Goal: Information Seeking & Learning: Find specific fact

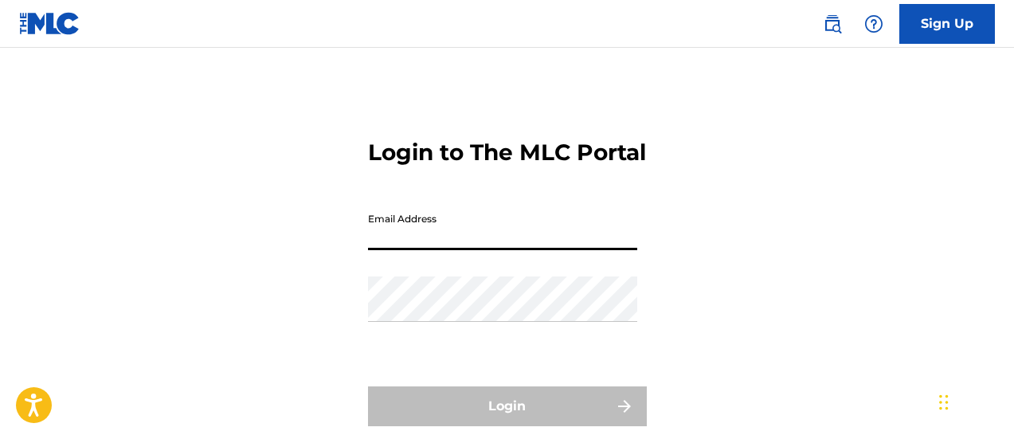
click at [436, 205] on input "Email Address" at bounding box center [502, 227] width 269 height 45
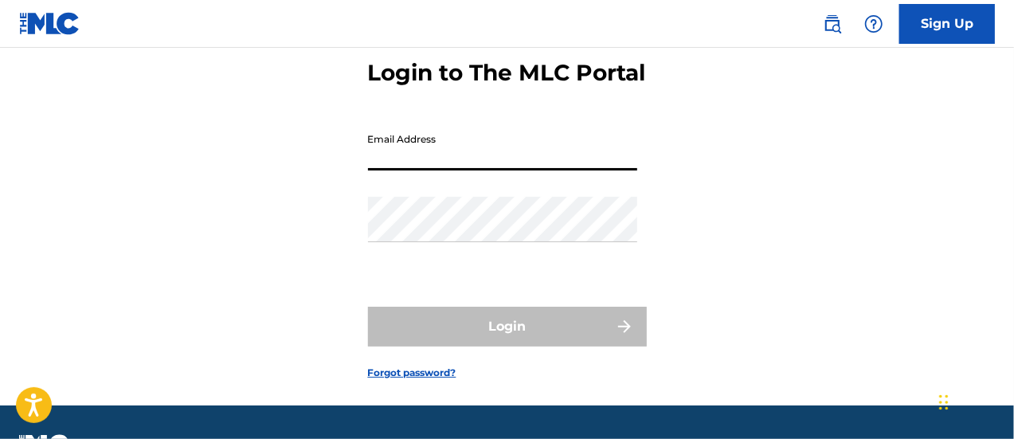
type input "[EMAIL_ADDRESS][DOMAIN_NAME]"
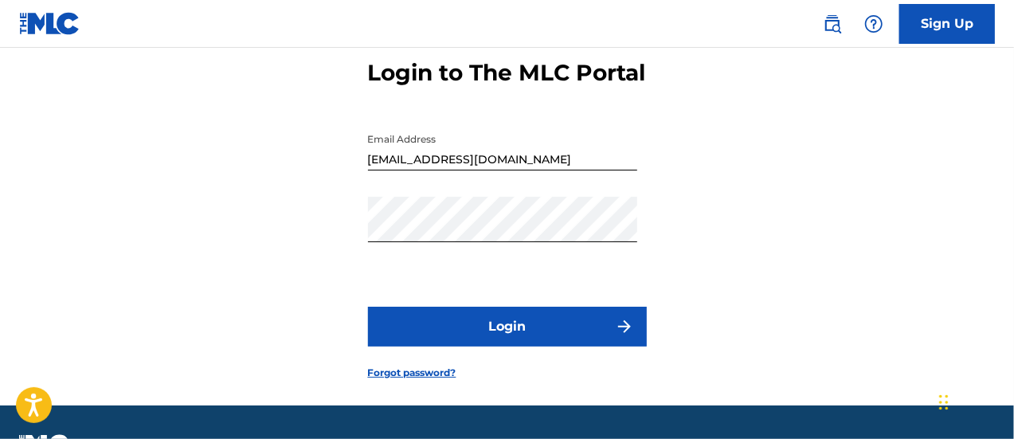
click at [483, 338] on button "Login" at bounding box center [507, 327] width 279 height 40
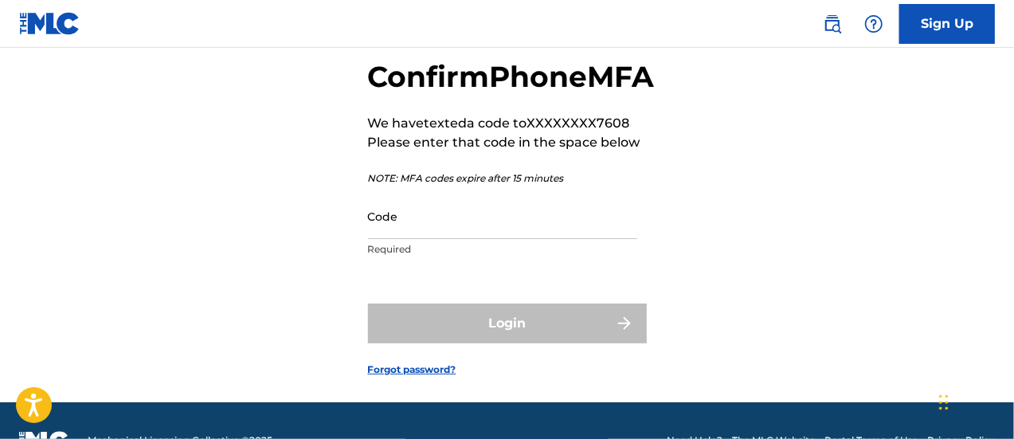
click at [447, 239] on input "Code" at bounding box center [502, 216] width 269 height 45
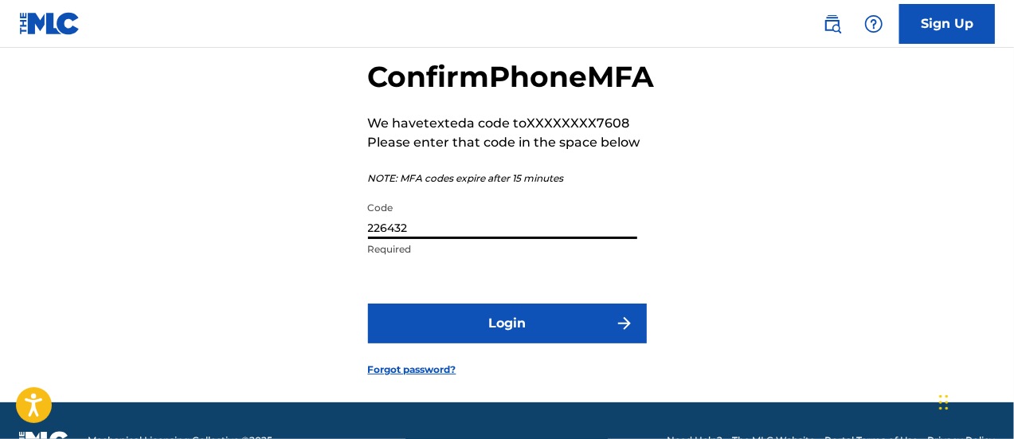
type input "226432"
click at [368, 303] on button "Login" at bounding box center [507, 323] width 279 height 40
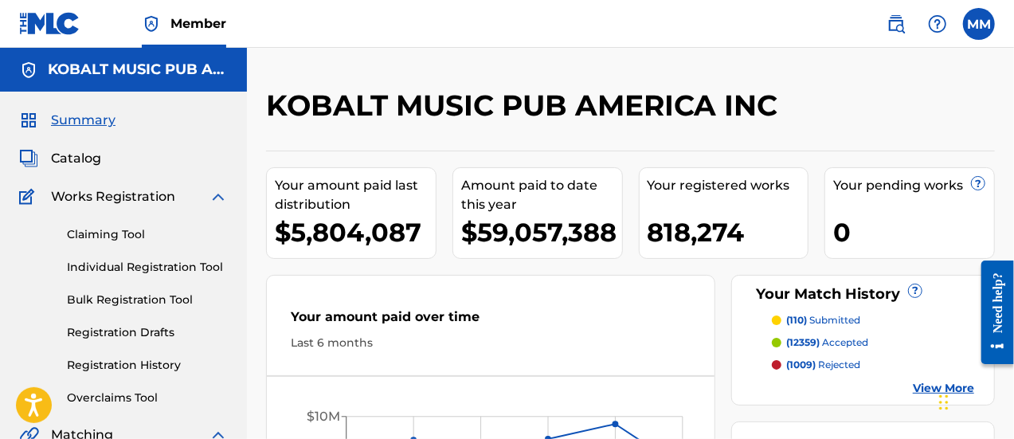
click at [73, 154] on span "Catalog" at bounding box center [76, 158] width 50 height 19
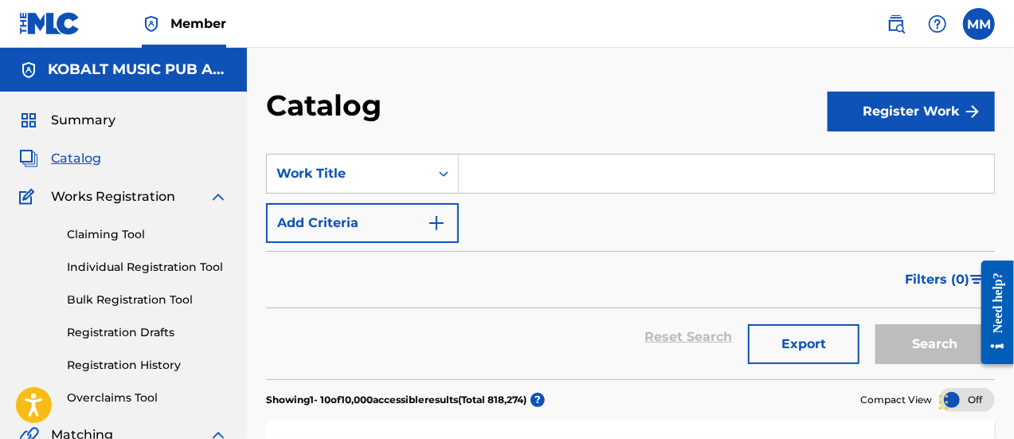
click at [507, 157] on input "Search Form" at bounding box center [726, 174] width 535 height 38
paste input "Forever"
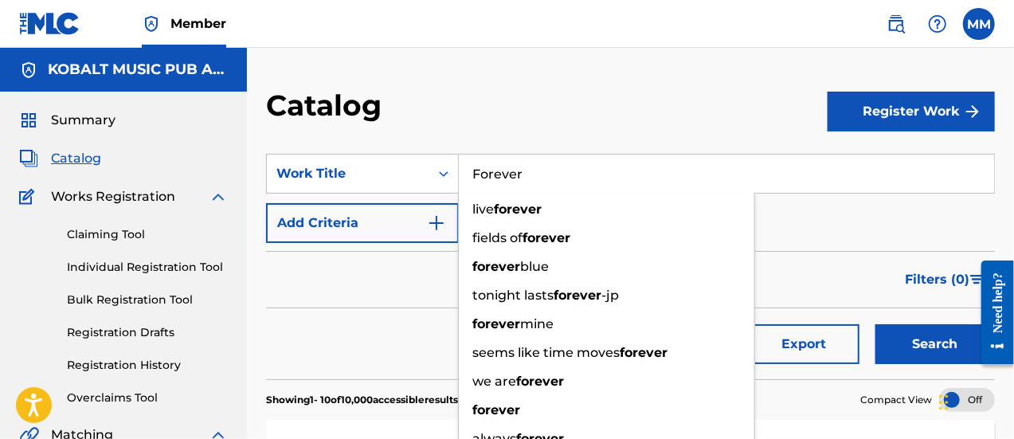
click at [930, 345] on button "Search" at bounding box center [934, 344] width 119 height 40
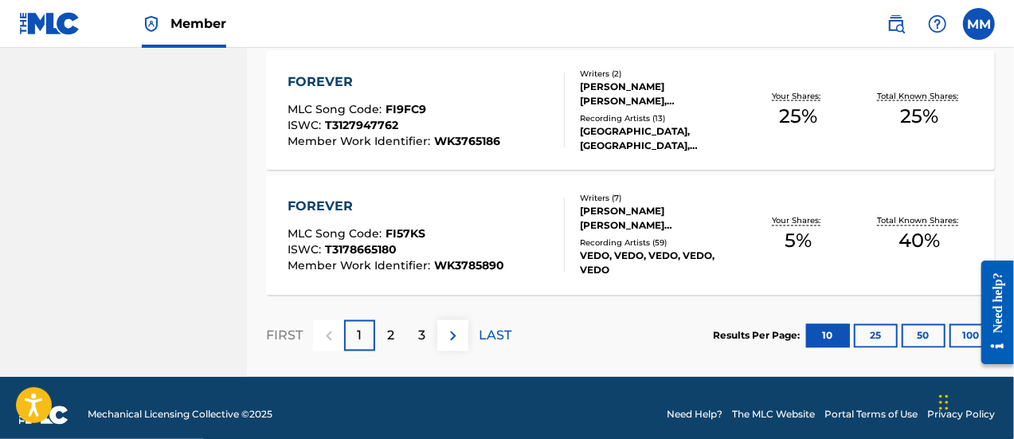
scroll to position [1383, 0]
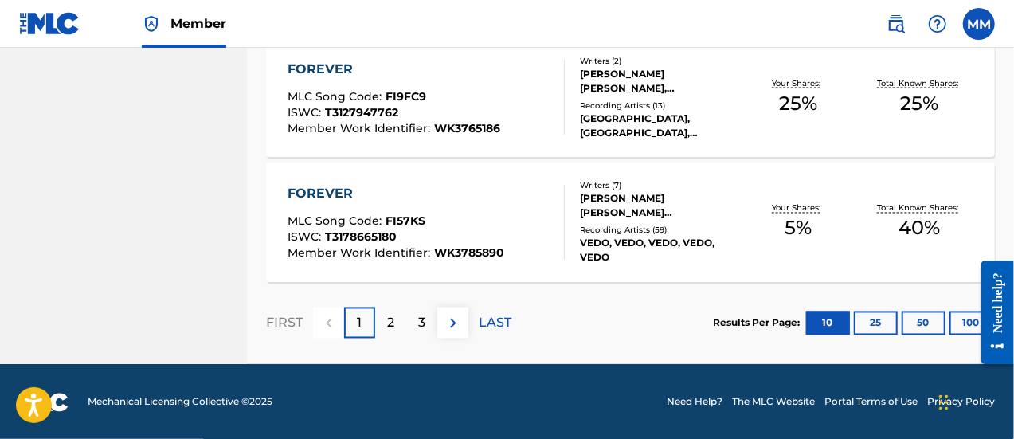
click at [390, 323] on p "2" at bounding box center [390, 323] width 7 height 19
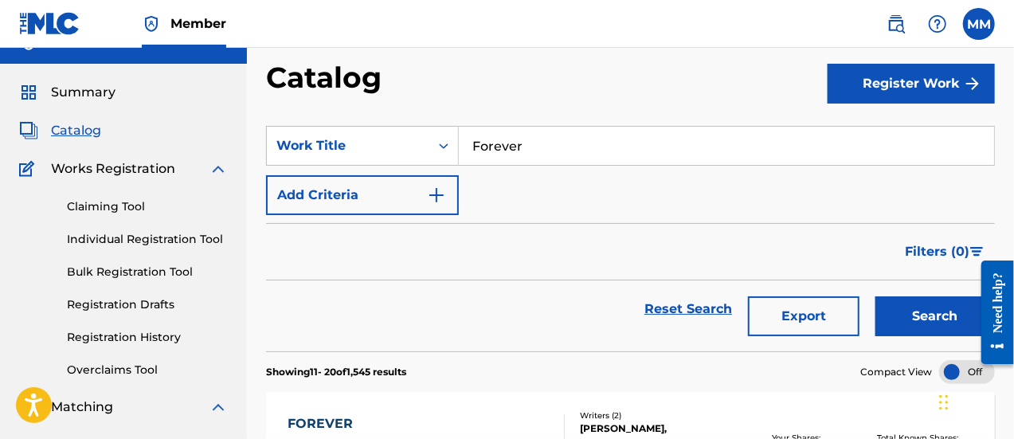
scroll to position [0, 0]
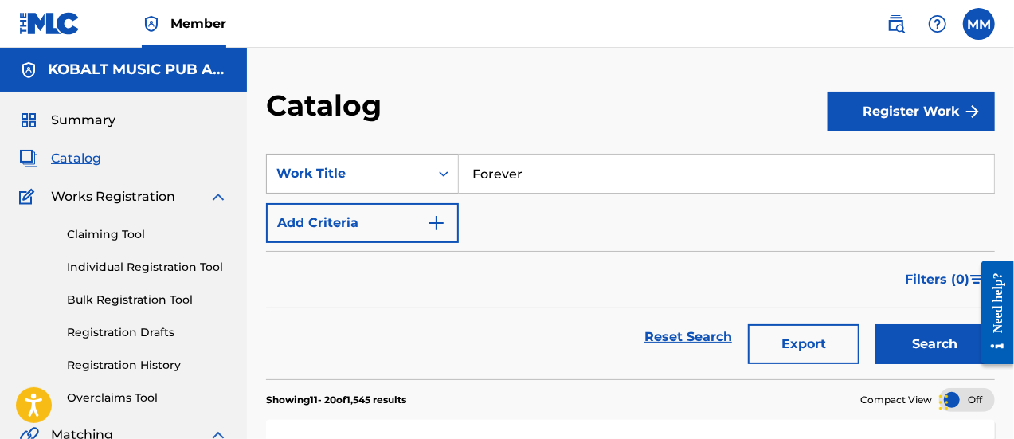
click at [393, 166] on div "Work Title" at bounding box center [347, 173] width 143 height 19
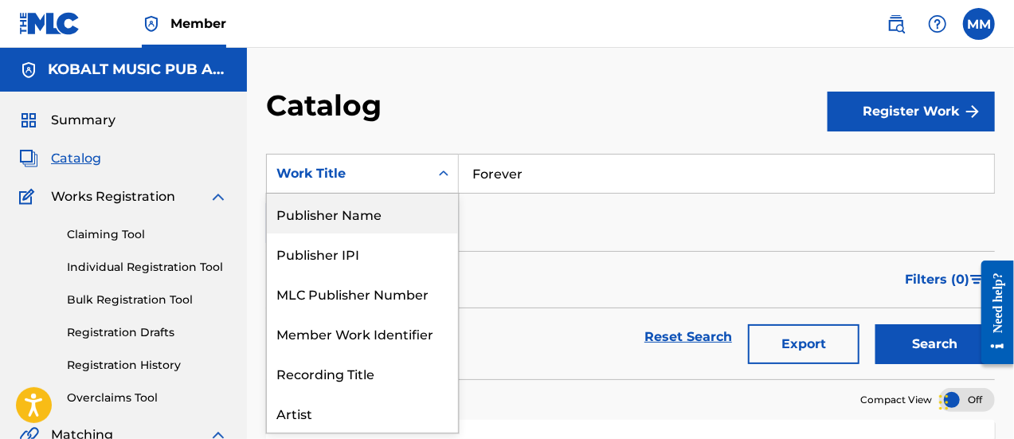
scroll to position [239, 0]
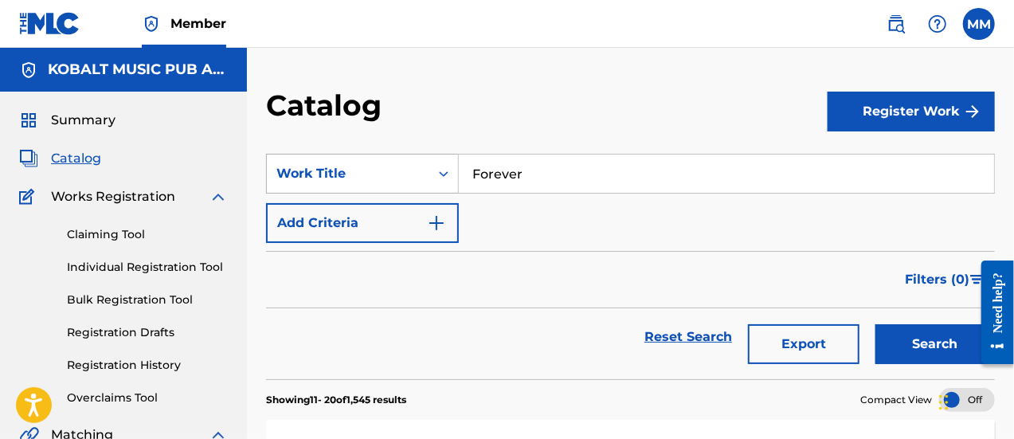
drag, startPoint x: 460, startPoint y: 178, endPoint x: 395, endPoint y: 168, distance: 65.2
click at [397, 170] on div "SearchWithCriteriaf9c3163f-4ea9-4ad8-a0ad-6508abd87600 Work Title Forever" at bounding box center [630, 174] width 729 height 40
paste input "WK4792654"
type input "W"
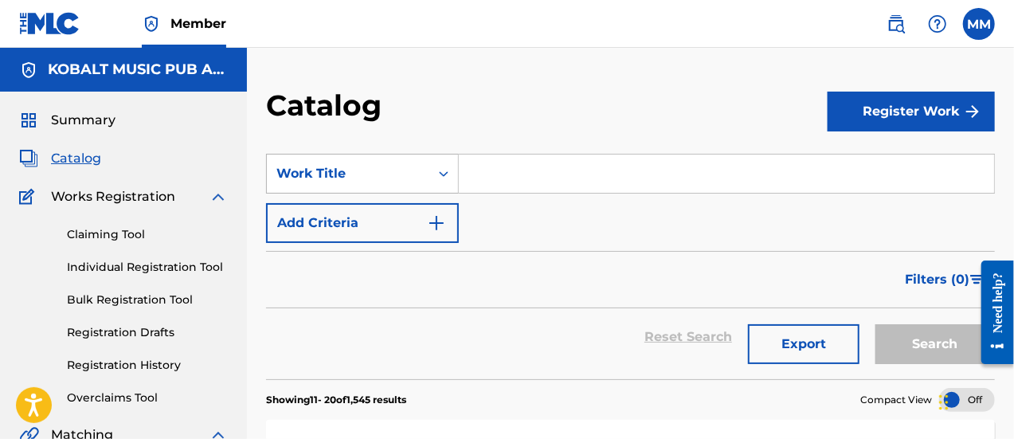
click at [379, 169] on div "Work Title" at bounding box center [347, 173] width 143 height 19
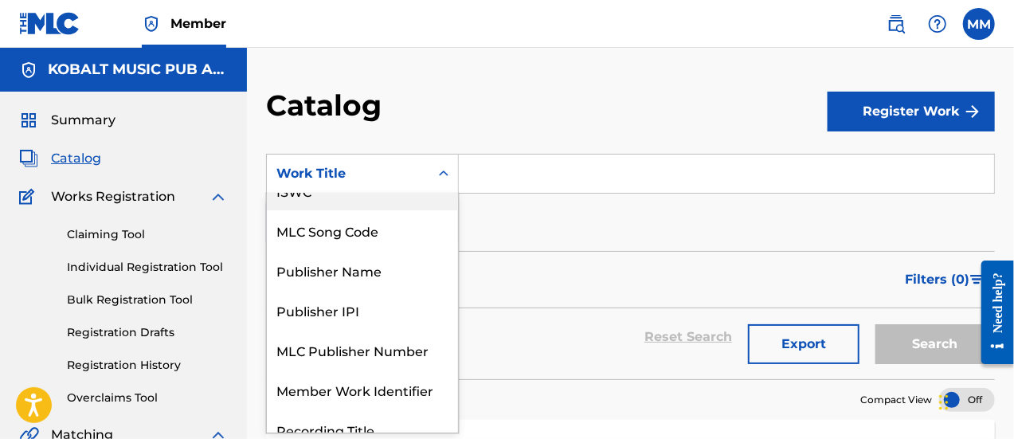
scroll to position [0, 0]
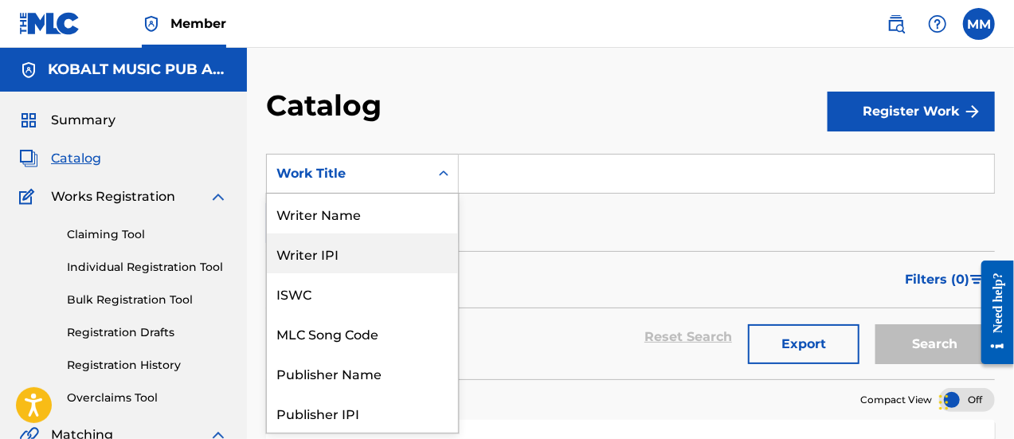
click at [349, 256] on div "Writer IPI" at bounding box center [362, 253] width 191 height 40
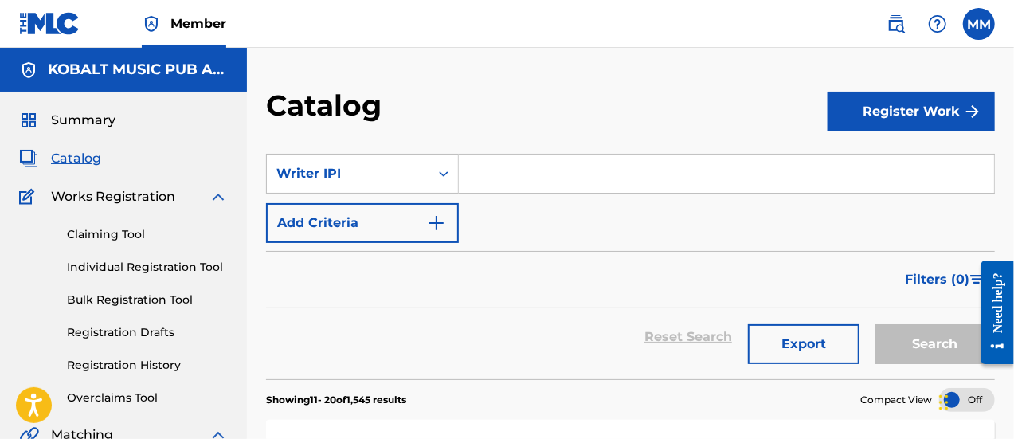
click at [505, 166] on input "Search Form" at bounding box center [726, 174] width 535 height 38
paste input "598890174"
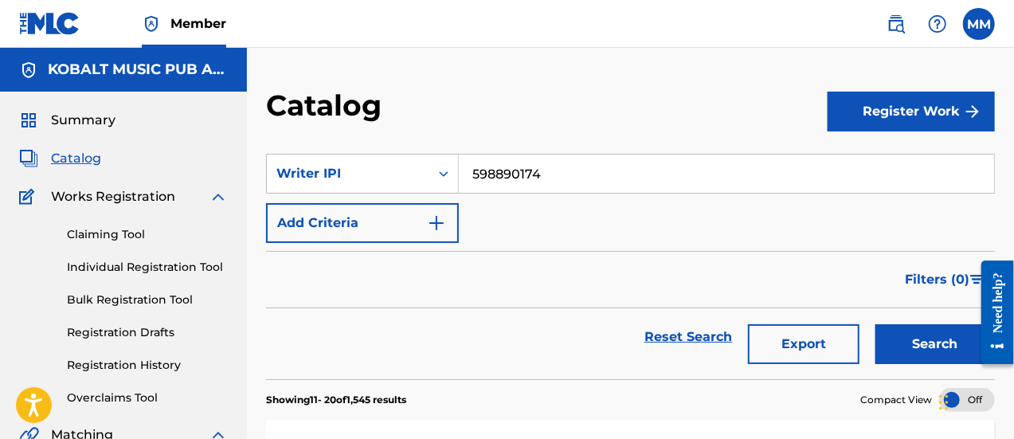
type input "598890174"
click at [875, 324] on button "Search" at bounding box center [934, 344] width 119 height 40
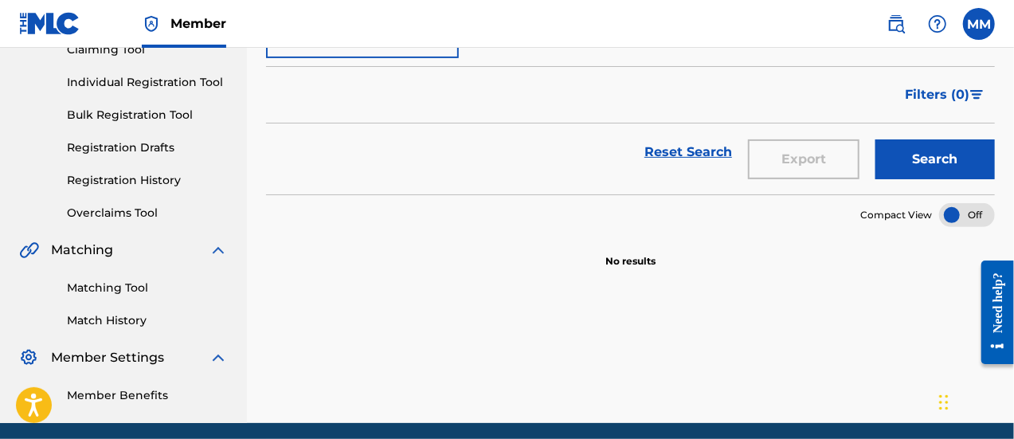
scroll to position [6, 0]
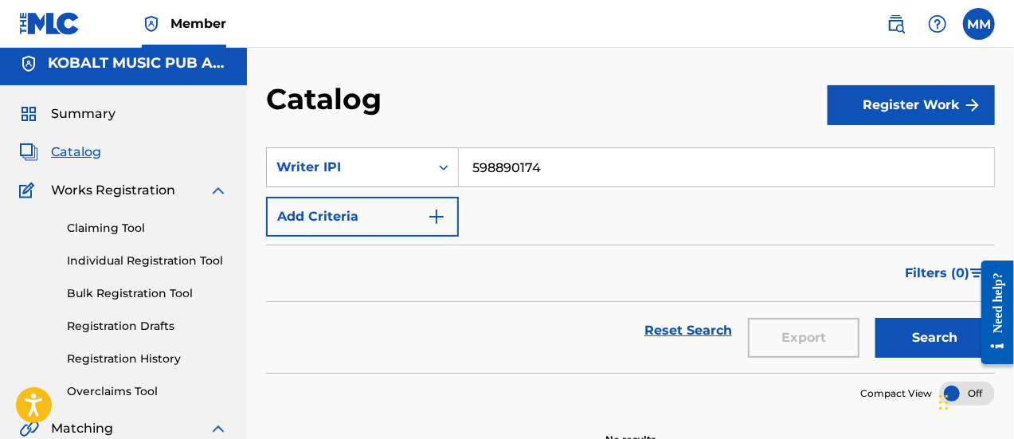
drag, startPoint x: 428, startPoint y: 147, endPoint x: 338, endPoint y: 158, distance: 89.9
click at [378, 151] on div "Writer IPI" at bounding box center [362, 167] width 193 height 40
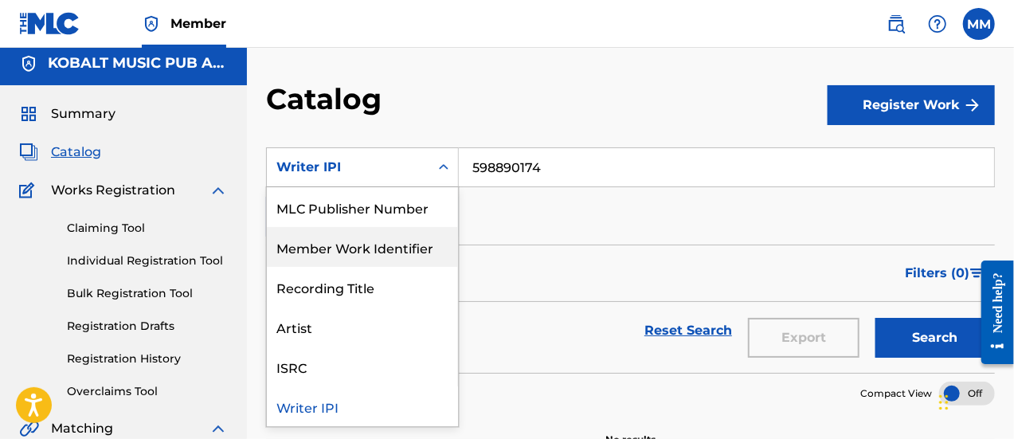
scroll to position [0, 0]
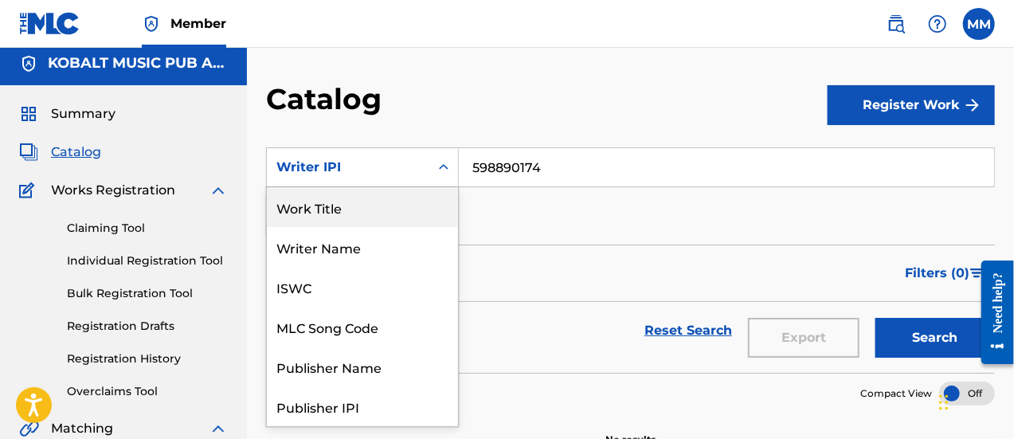
click at [337, 208] on div "Work Title" at bounding box center [362, 207] width 191 height 40
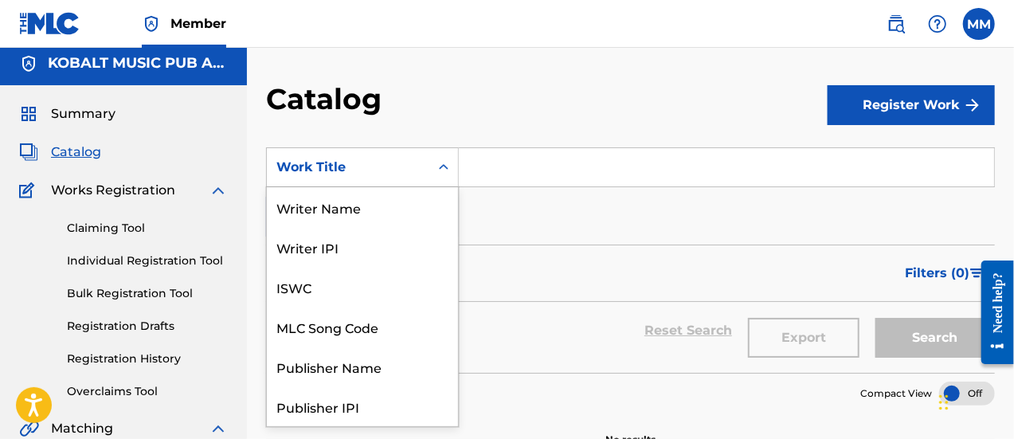
click at [339, 172] on div "Work Title" at bounding box center [347, 167] width 143 height 19
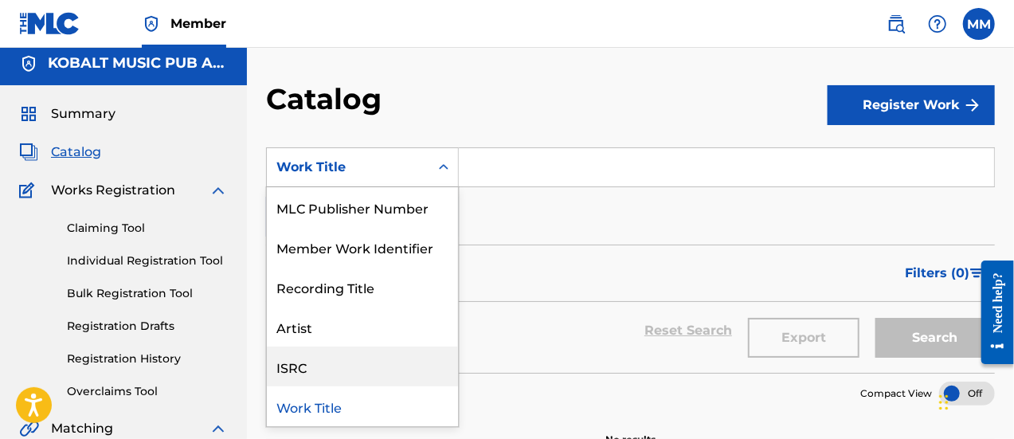
click at [324, 365] on div "ISRC" at bounding box center [362, 366] width 191 height 40
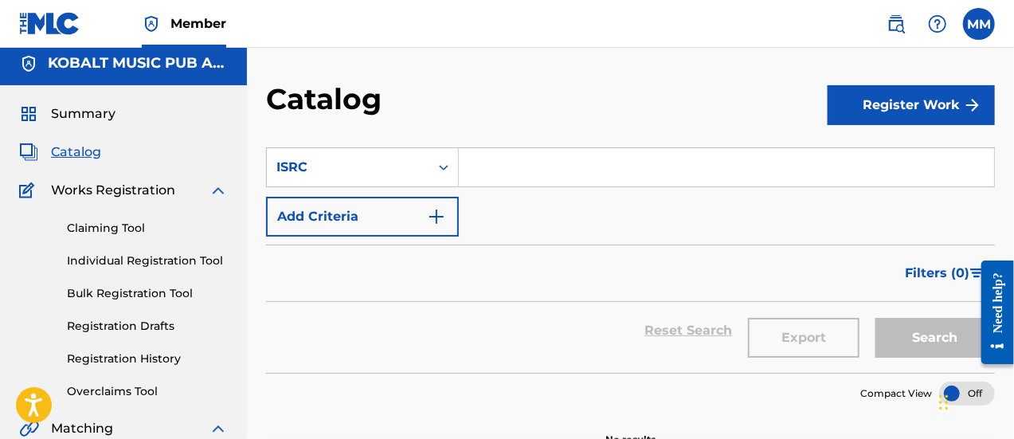
click at [91, 111] on span "Summary" at bounding box center [83, 113] width 65 height 19
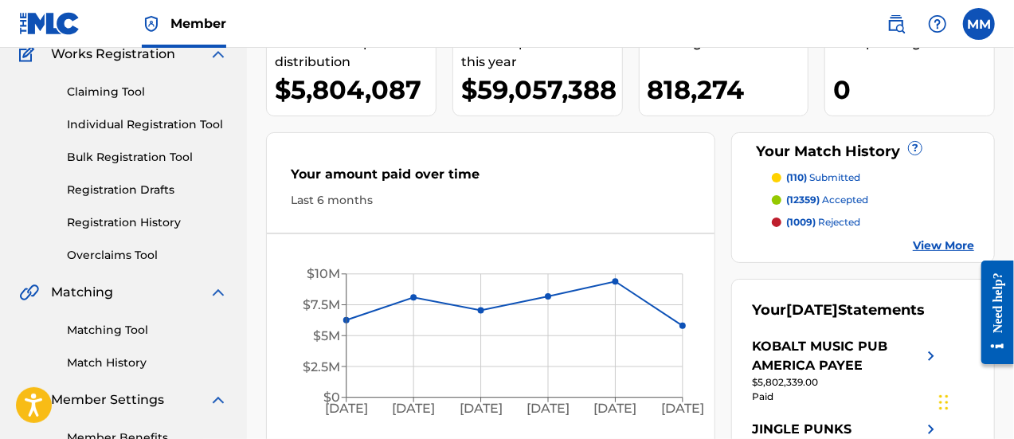
scroll to position [80, 0]
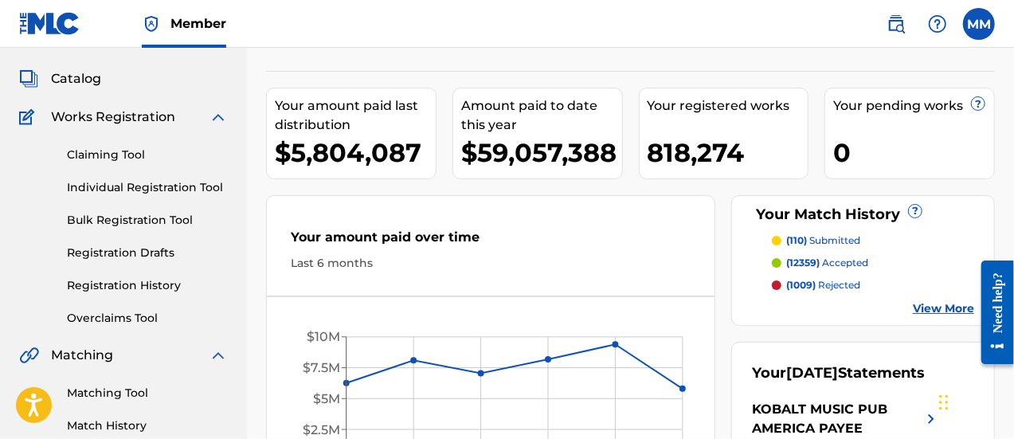
click at [76, 86] on span "Catalog" at bounding box center [76, 78] width 50 height 19
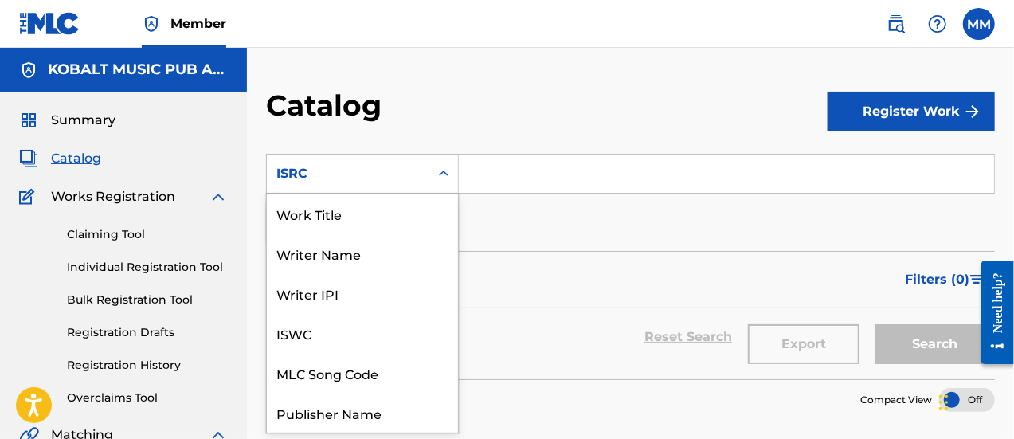
click at [395, 168] on div "ISRC" at bounding box center [347, 173] width 143 height 19
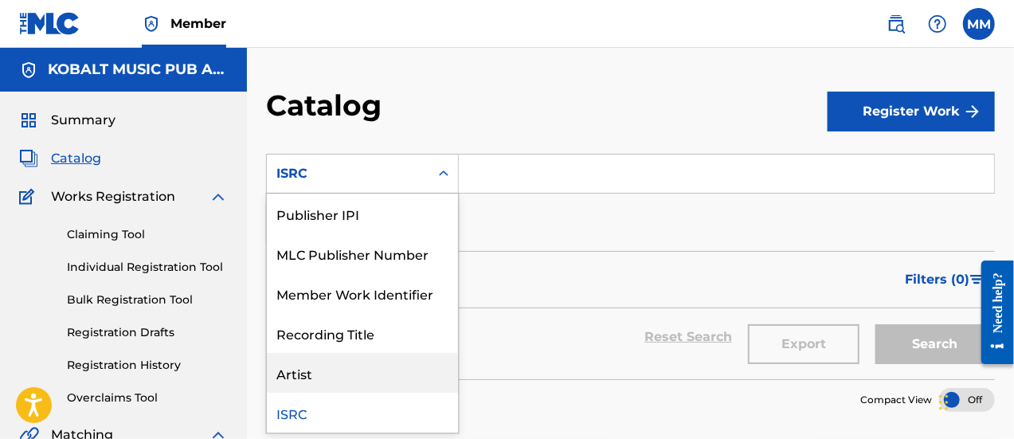
click at [362, 361] on div "Artist" at bounding box center [362, 373] width 191 height 40
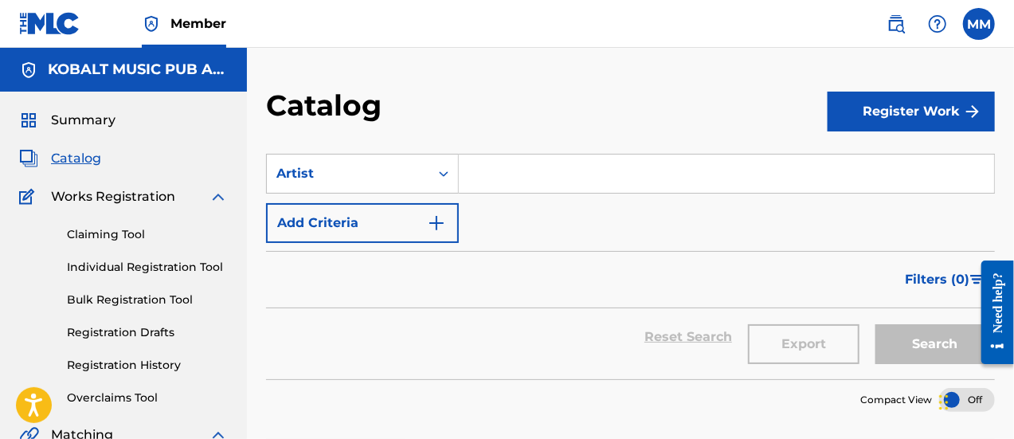
drag, startPoint x: 498, startPoint y: 194, endPoint x: 524, endPoint y: 179, distance: 29.9
click at [524, 179] on input "Search Form" at bounding box center [726, 174] width 535 height 38
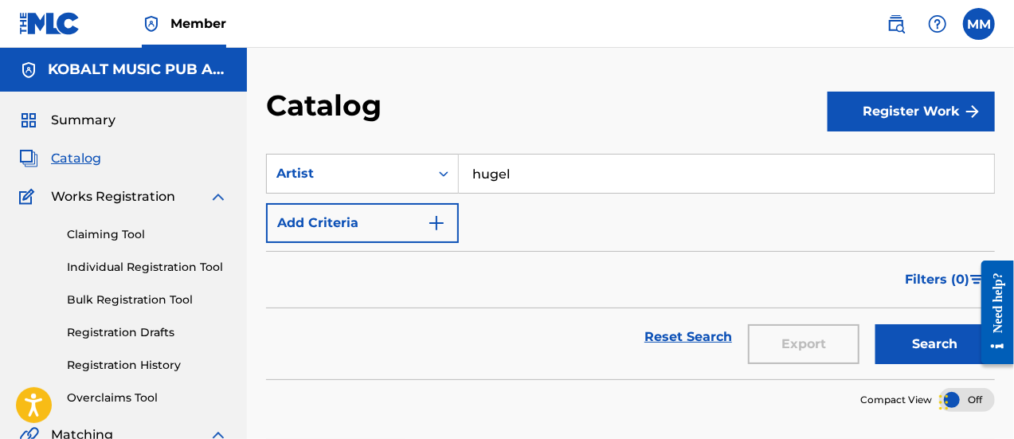
type input "hugel"
click at [875, 324] on button "Search" at bounding box center [934, 344] width 119 height 40
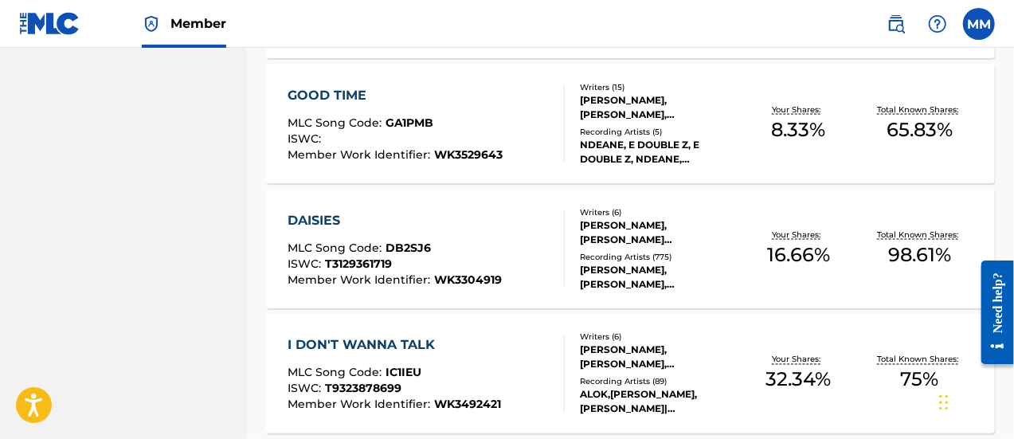
scroll to position [1383, 0]
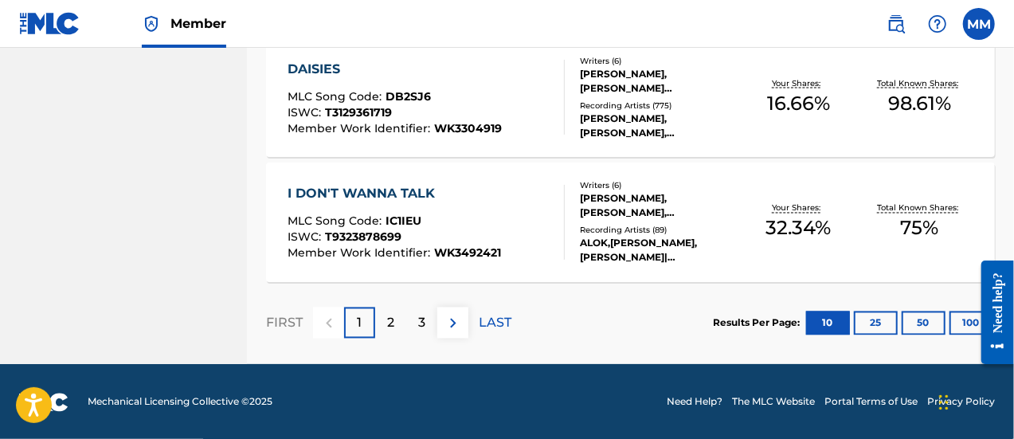
drag, startPoint x: 873, startPoint y: 328, endPoint x: 911, endPoint y: 342, distance: 40.8
click at [894, 354] on div "Results Per Page: 10 25 50 100" at bounding box center [854, 323] width 282 height 75
click at [923, 316] on button "50" at bounding box center [924, 323] width 44 height 24
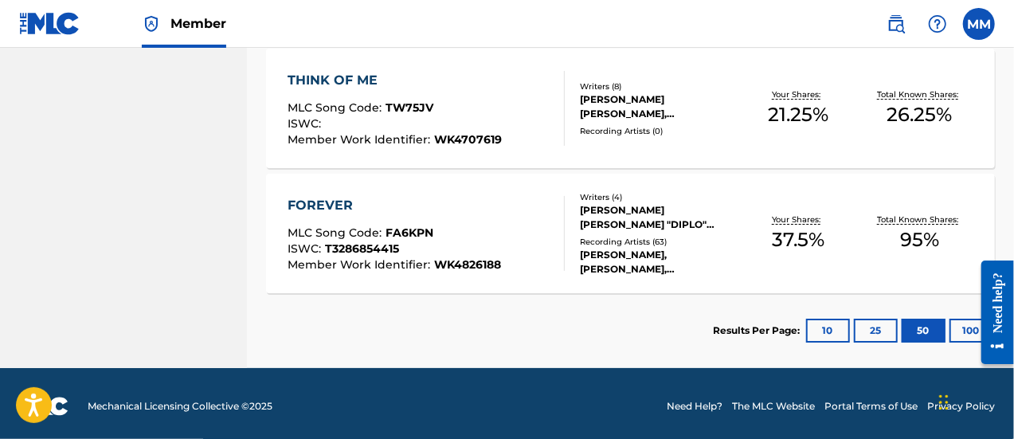
scroll to position [2751, 0]
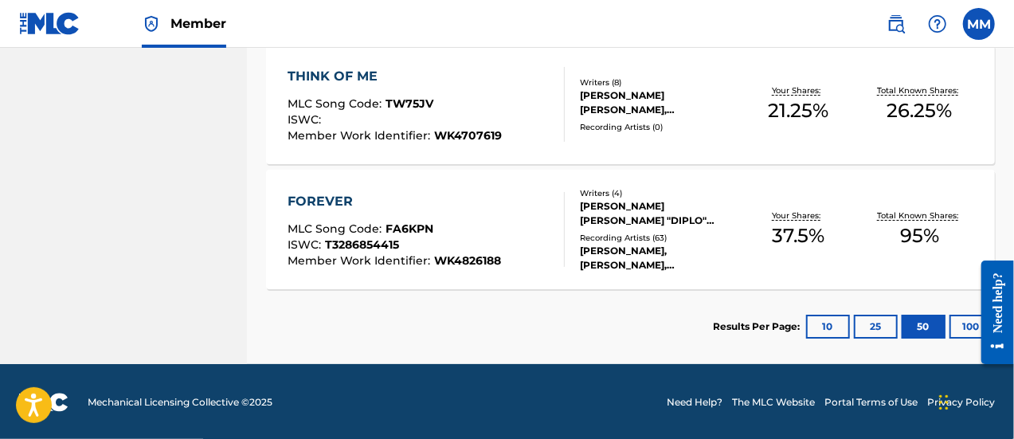
click at [425, 203] on div "FOREVER" at bounding box center [394, 201] width 213 height 19
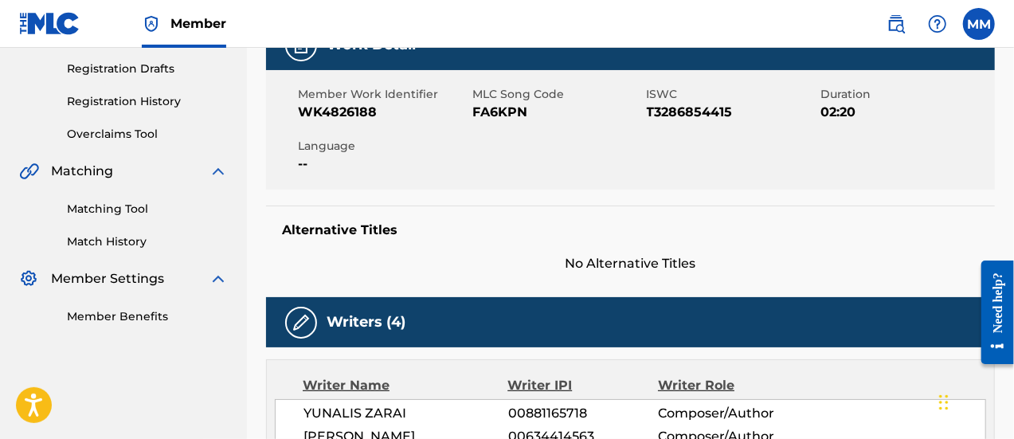
scroll to position [239, 0]
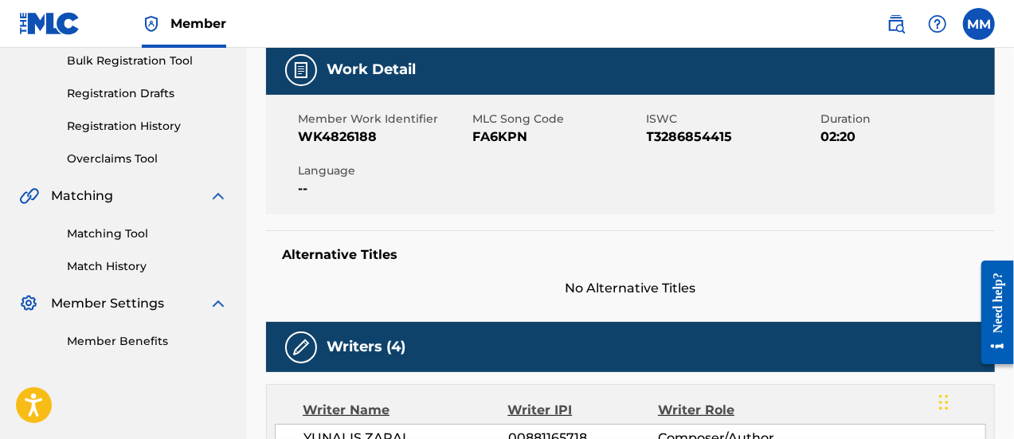
click at [494, 138] on span "FA6KPN" at bounding box center [557, 136] width 170 height 19
copy span "FA6KPN"
click at [526, 179] on div "Member Work Identifier WK4826188 MLC Song Code FA6KPN ISWC T3286854415 Duration…" at bounding box center [630, 154] width 729 height 119
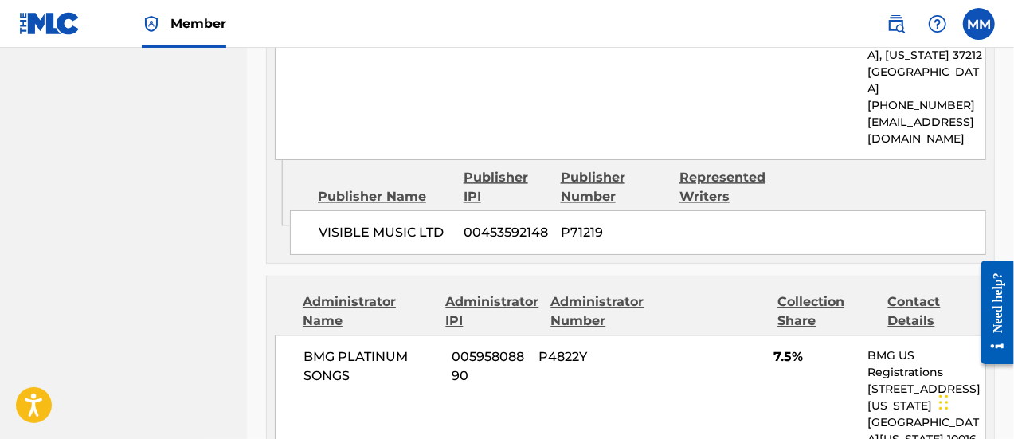
scroll to position [1663, 0]
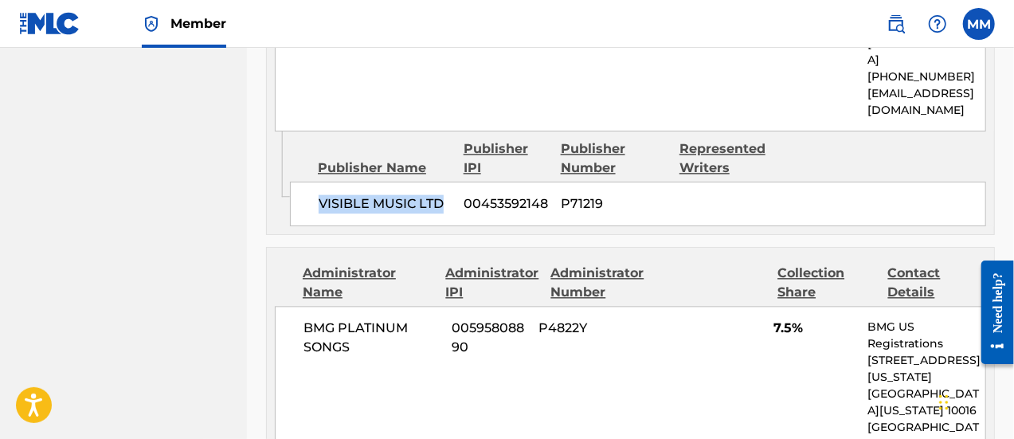
drag, startPoint x: 315, startPoint y: 163, endPoint x: 440, endPoint y: 164, distance: 125.0
click at [440, 182] on div "VISIBLE MUSIC LTD 00453592148 P71219" at bounding box center [638, 204] width 696 height 45
copy span "VISIBLE MUSIC LTD"
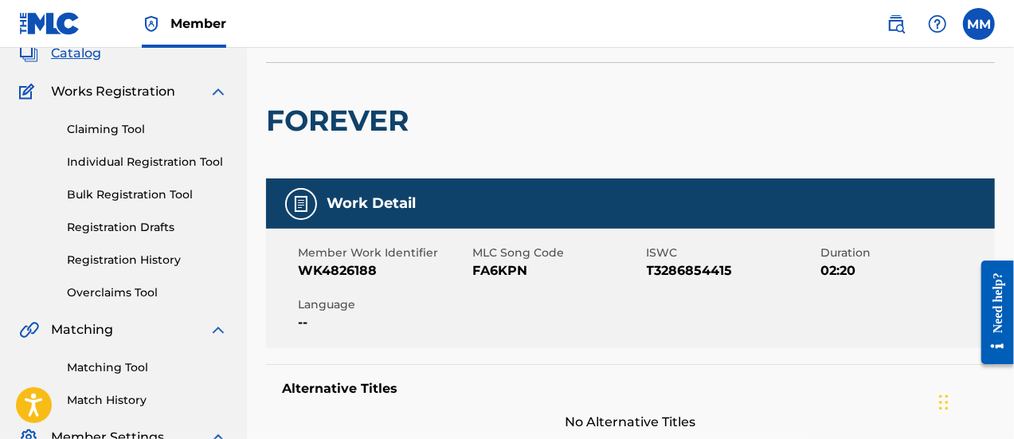
scroll to position [0, 0]
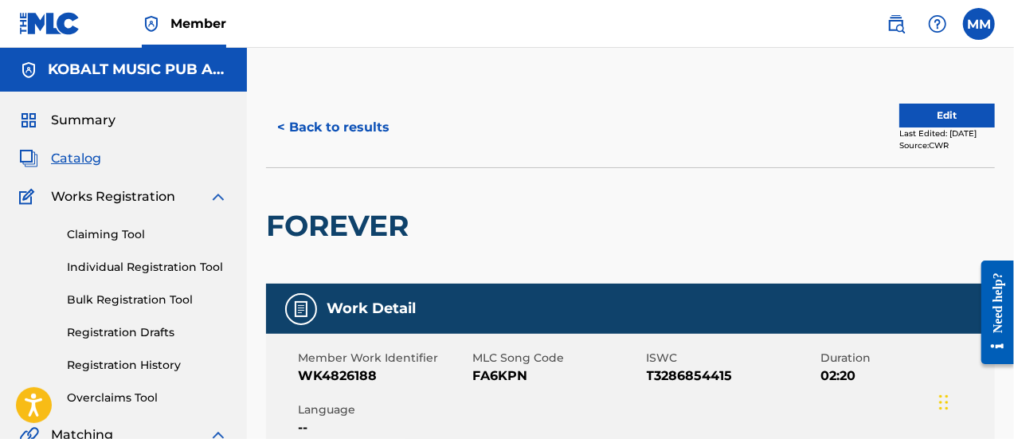
click at [347, 115] on button "< Back to results" at bounding box center [333, 128] width 135 height 40
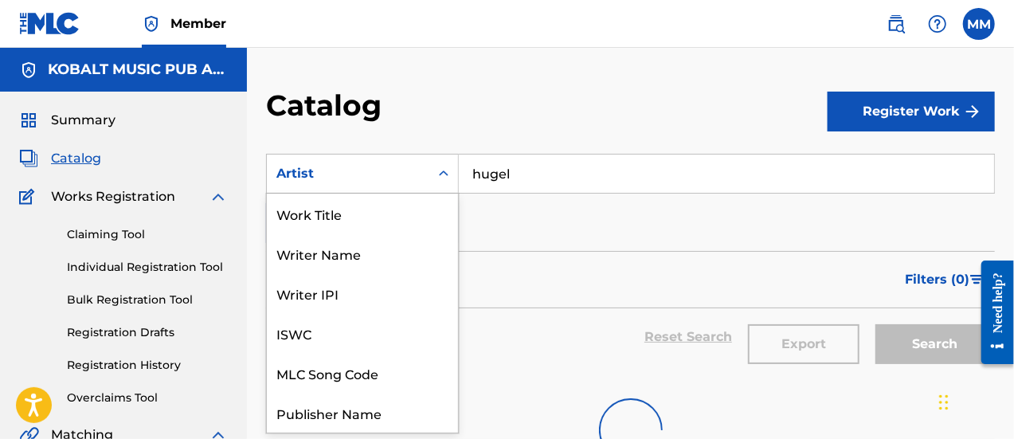
click at [338, 176] on div "Artist" at bounding box center [347, 173] width 143 height 19
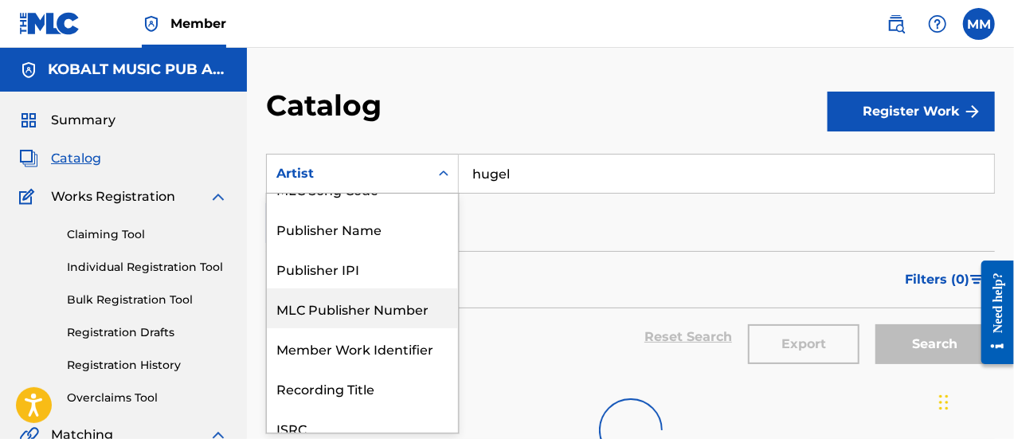
scroll to position [80, 0]
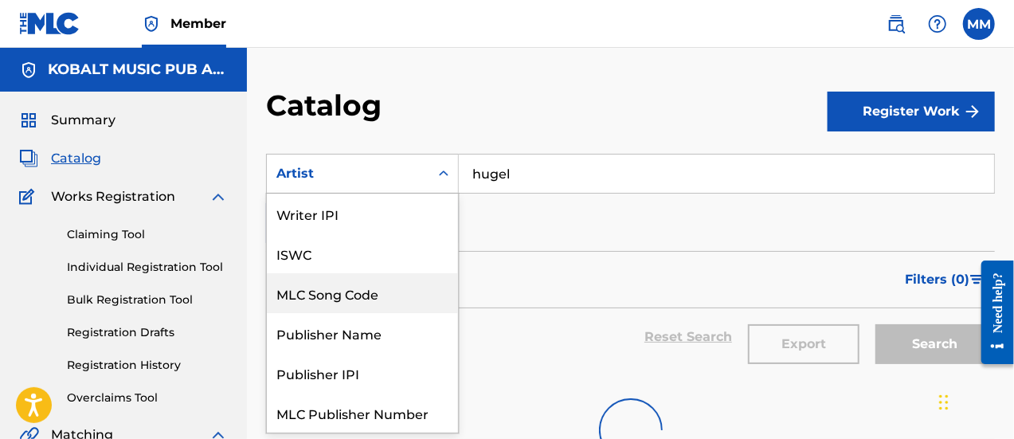
click at [352, 300] on div "MLC Song Code" at bounding box center [362, 293] width 191 height 40
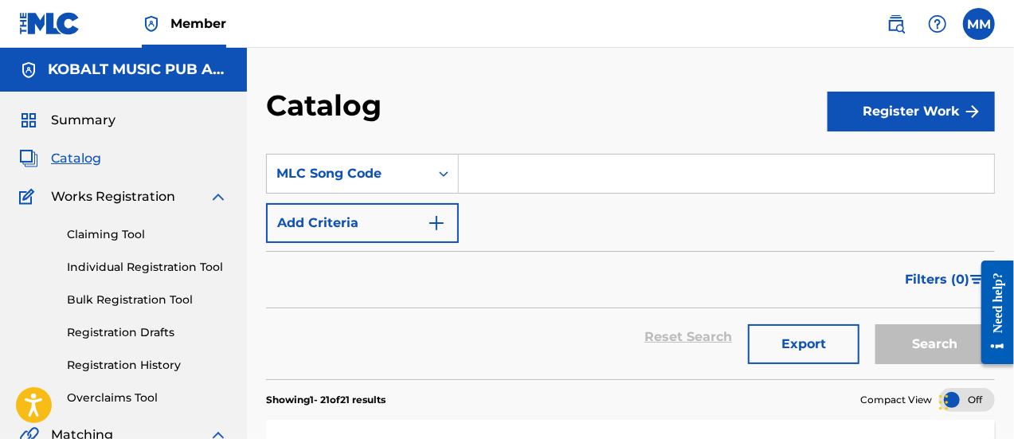
click at [519, 169] on input "Search Form" at bounding box center [726, 174] width 535 height 38
paste input "L79162"
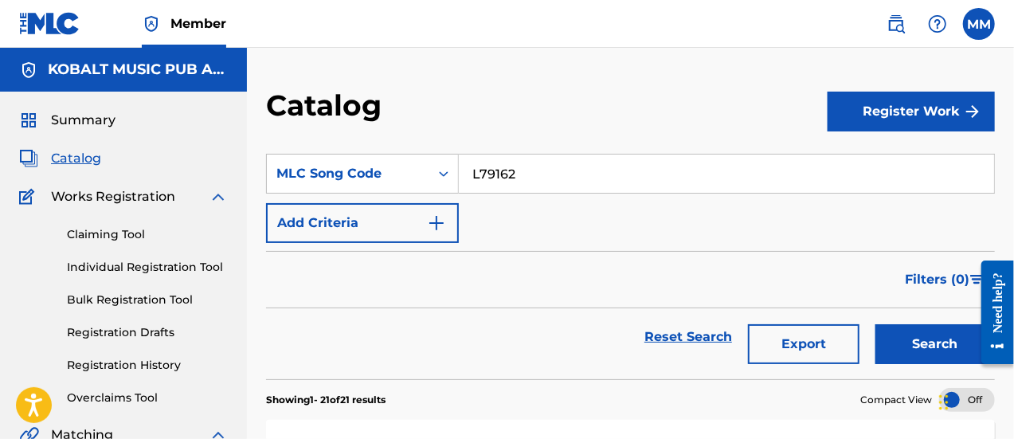
type input "L79162"
click at [919, 345] on button "Search" at bounding box center [934, 344] width 119 height 40
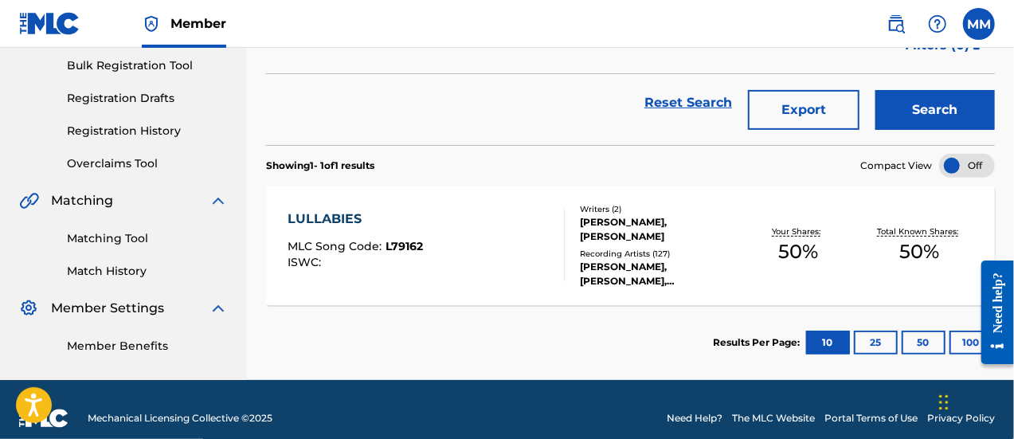
scroll to position [239, 0]
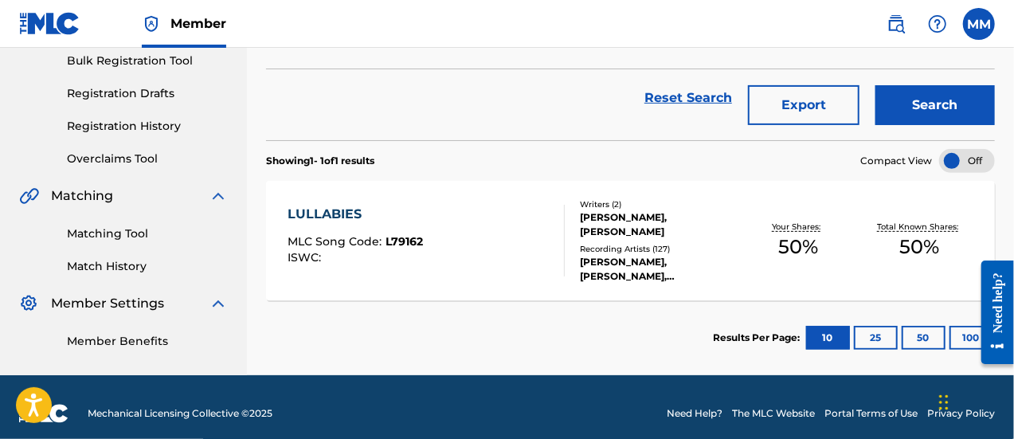
click at [378, 214] on div "LULLABIES" at bounding box center [355, 214] width 135 height 19
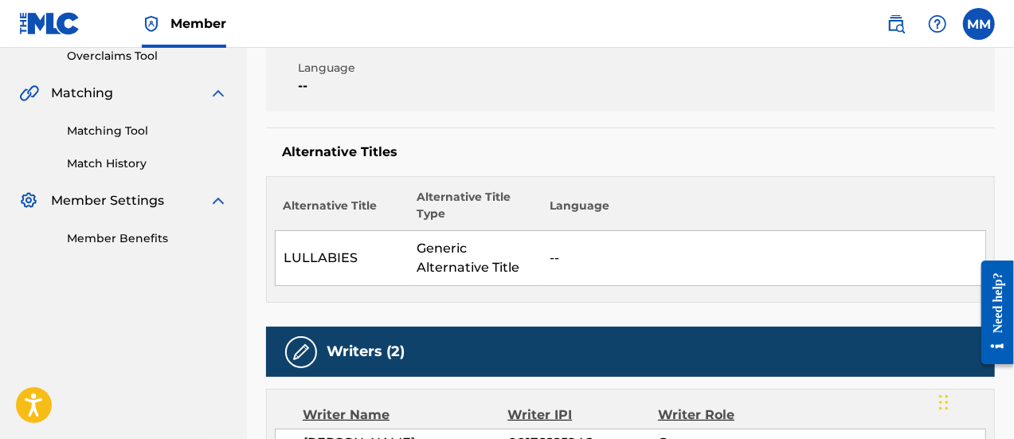
scroll to position [80, 0]
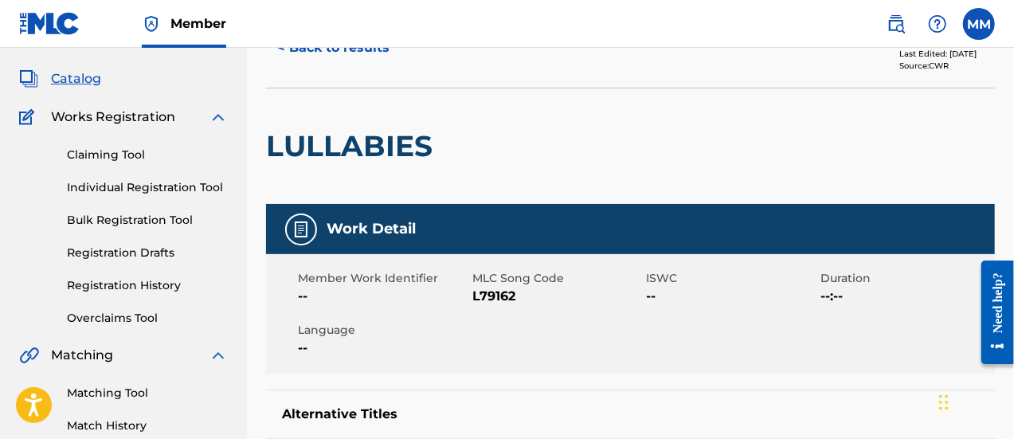
click at [347, 141] on h2 "LULLABIES" at bounding box center [353, 146] width 174 height 36
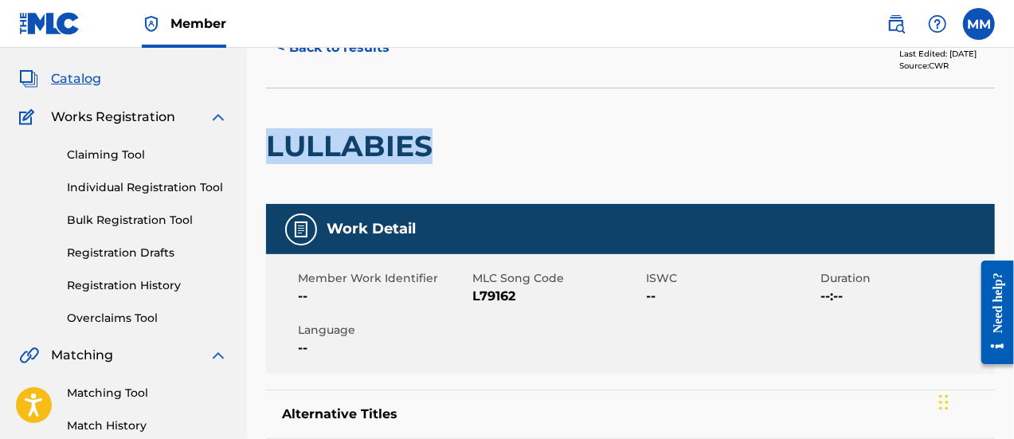
click at [347, 141] on h2 "LULLABIES" at bounding box center [353, 146] width 174 height 36
copy h2 "LULLABIES"
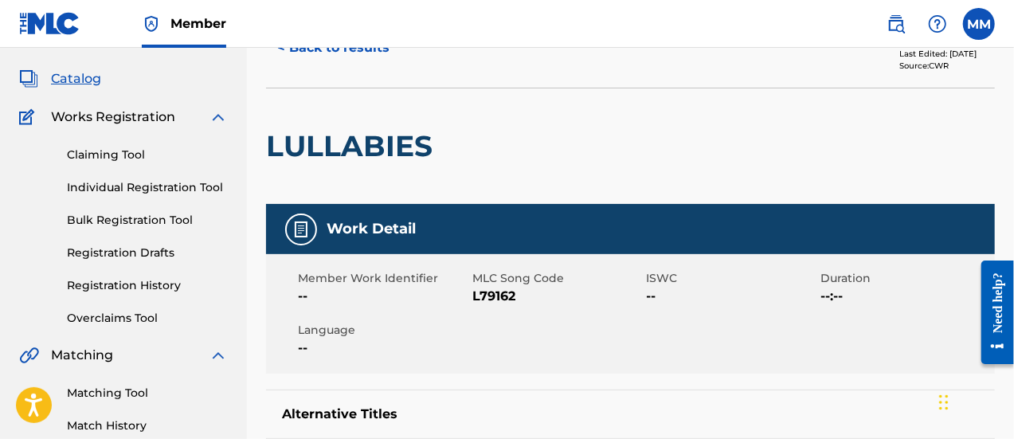
drag, startPoint x: 1019, startPoint y: 2, endPoint x: 532, endPoint y: 170, distance: 514.8
click at [532, 170] on div at bounding box center [523, 145] width 167 height 115
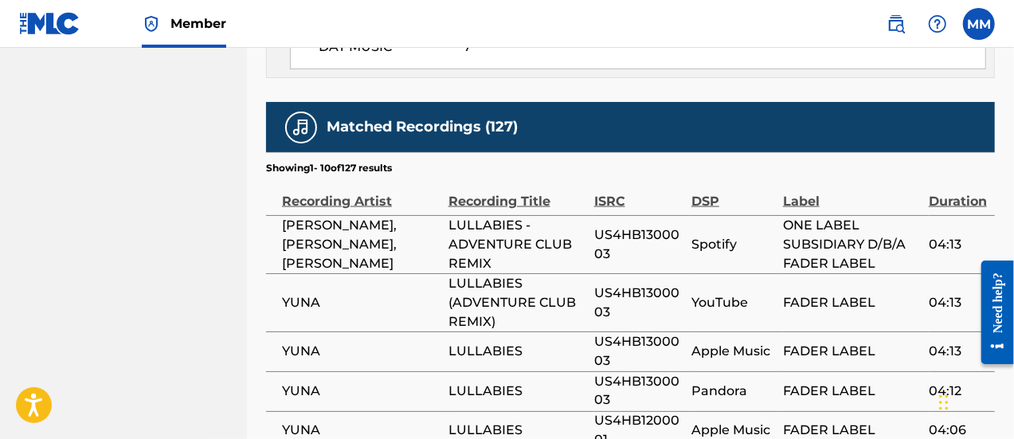
scroll to position [1120, 0]
